Goal: Entertainment & Leisure: Consume media (video, audio)

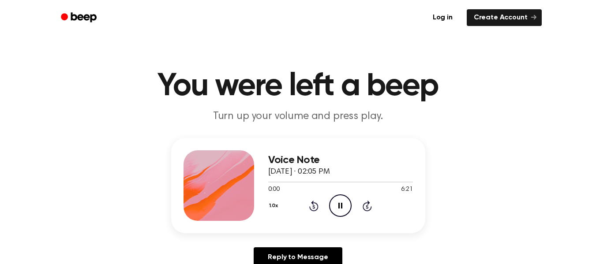
click at [338, 209] on icon "Pause Audio" at bounding box center [340, 205] width 22 height 22
click at [341, 199] on icon "Play Audio" at bounding box center [340, 205] width 22 height 22
click at [337, 206] on icon "Pause Audio" at bounding box center [340, 205] width 22 height 22
click at [341, 211] on icon "Play Audio" at bounding box center [340, 205] width 22 height 22
click at [342, 206] on icon at bounding box center [340, 206] width 4 height 6
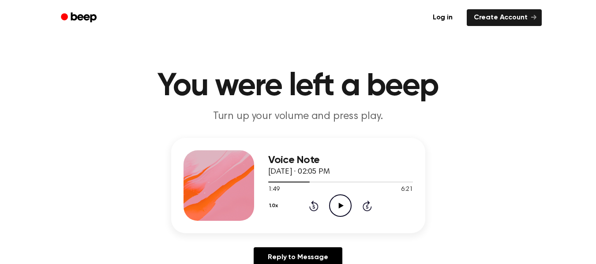
click at [340, 208] on icon "Play Audio" at bounding box center [340, 205] width 22 height 22
click at [343, 207] on icon "Pause Audio" at bounding box center [340, 205] width 22 height 22
click at [334, 206] on icon "Play Audio" at bounding box center [340, 205] width 22 height 22
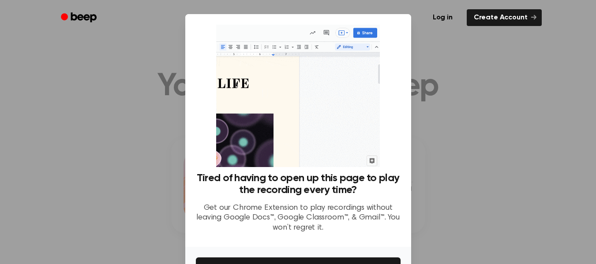
scroll to position [57, 0]
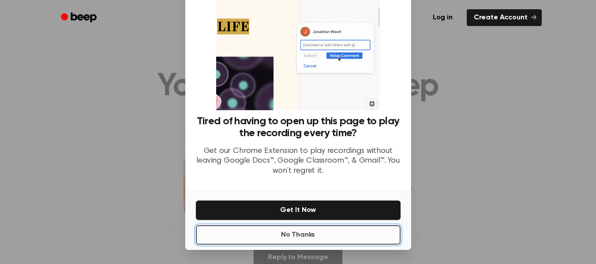
click at [304, 227] on button "No Thanks" at bounding box center [298, 234] width 205 height 19
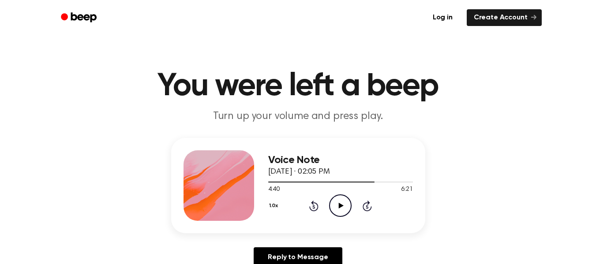
click at [339, 216] on icon "Play Audio" at bounding box center [340, 205] width 22 height 22
